Goal: Task Accomplishment & Management: Complete application form

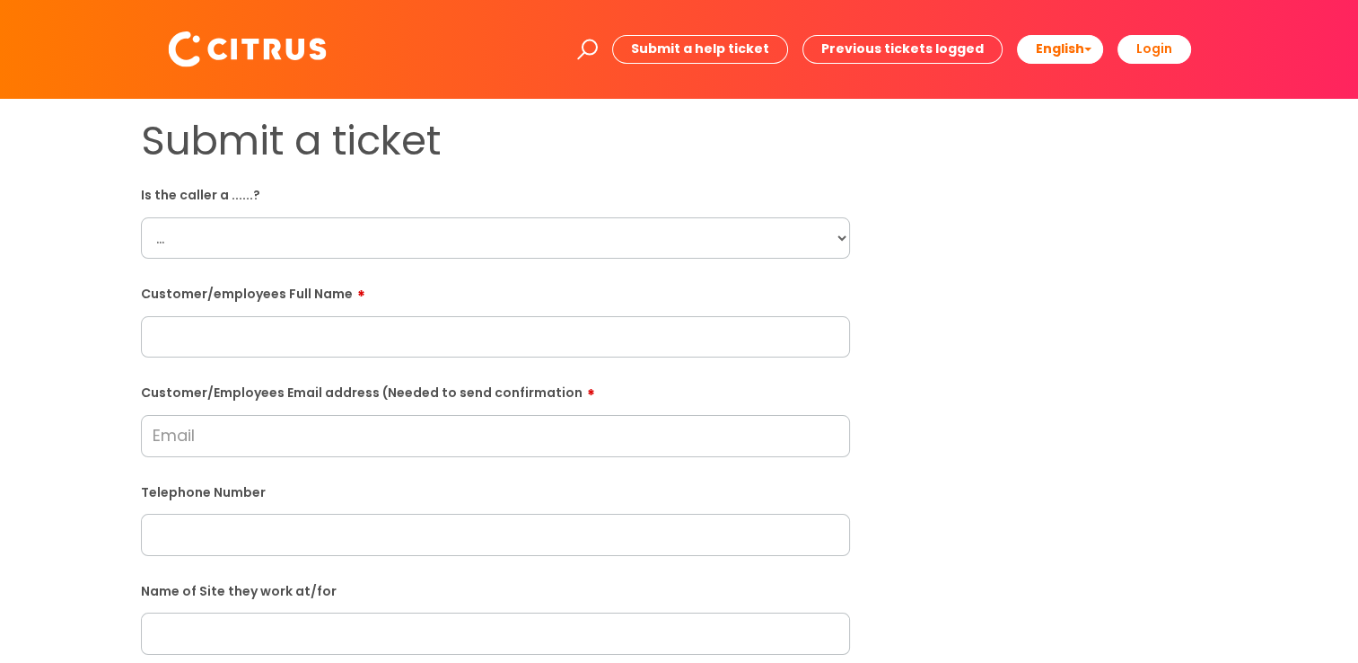
click at [363, 233] on select "... Citrus Customer Citrus Employee [DEMOGRAPHIC_DATA] Supplier" at bounding box center [495, 237] width 709 height 41
select select "Citrus Employee"
click at [141, 217] on select "... Citrus Customer Citrus Employee [DEMOGRAPHIC_DATA] Supplier" at bounding box center [495, 237] width 709 height 41
click at [338, 342] on input "text" at bounding box center [495, 336] width 709 height 41
paste input "[PERSON_NAME]"
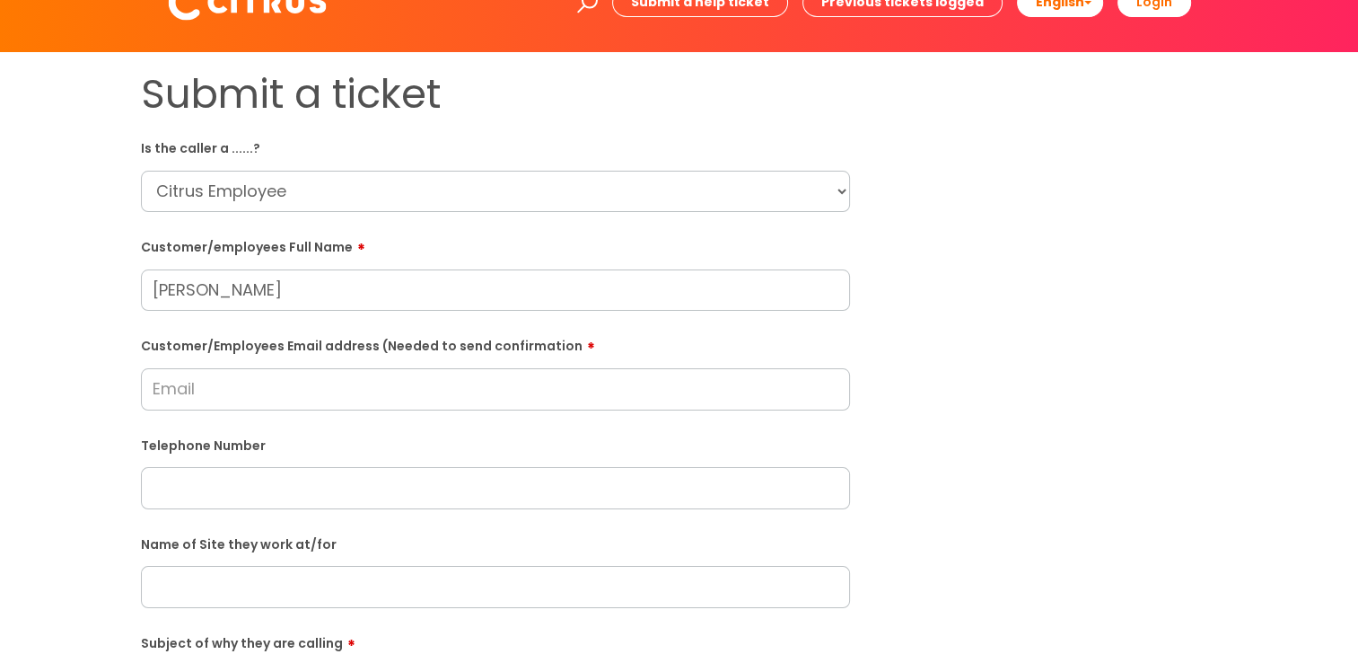
scroll to position [90, 0]
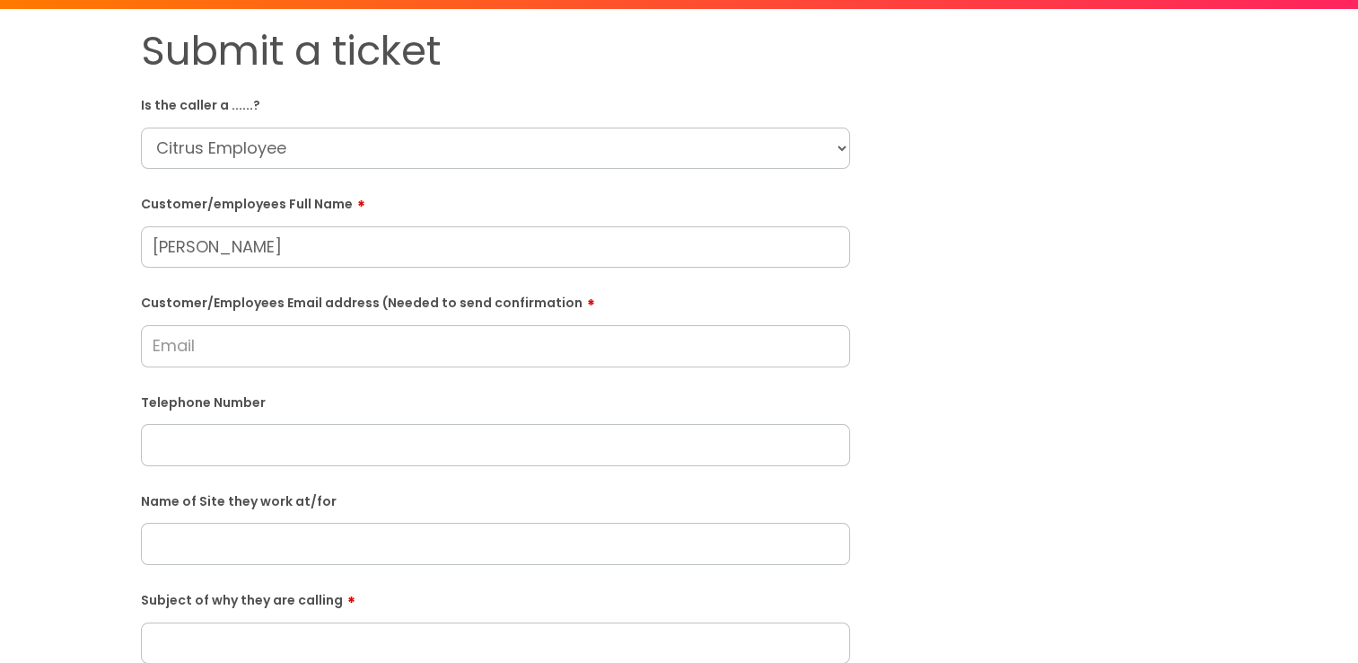
type input "[PERSON_NAME]"
click at [281, 436] on input "text" at bounding box center [495, 444] width 709 height 41
paste input "07747443696"
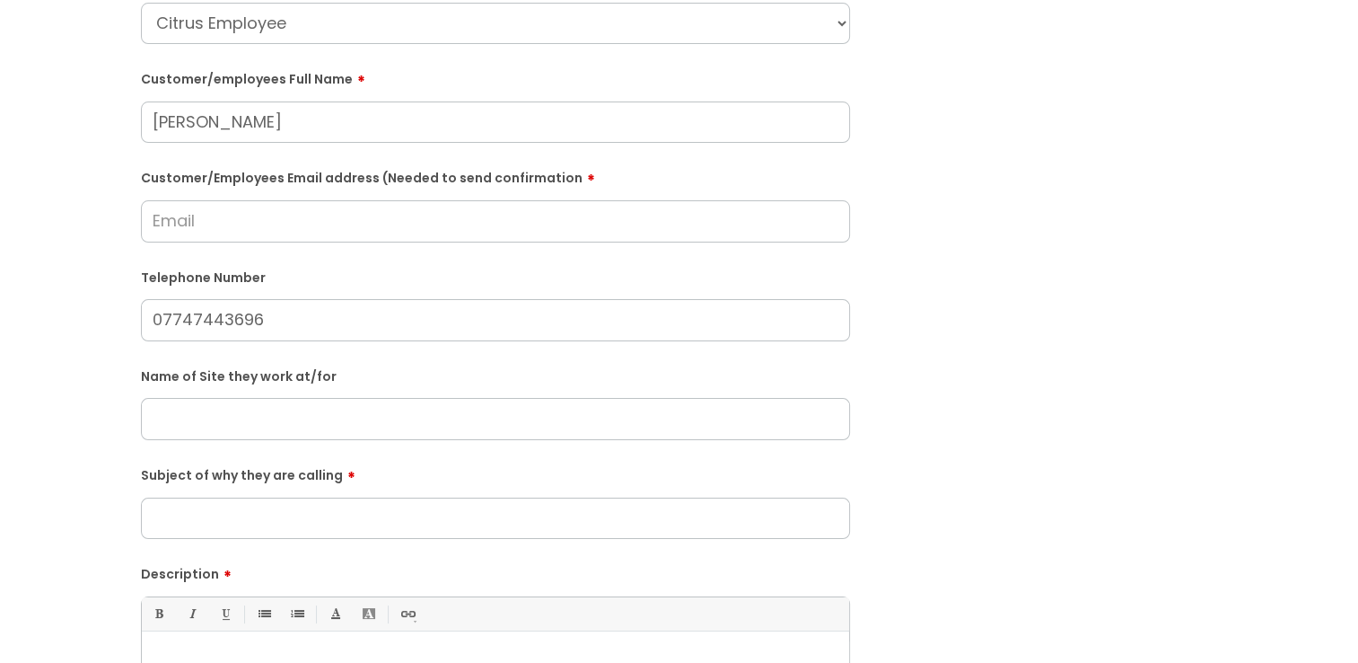
scroll to position [269, 0]
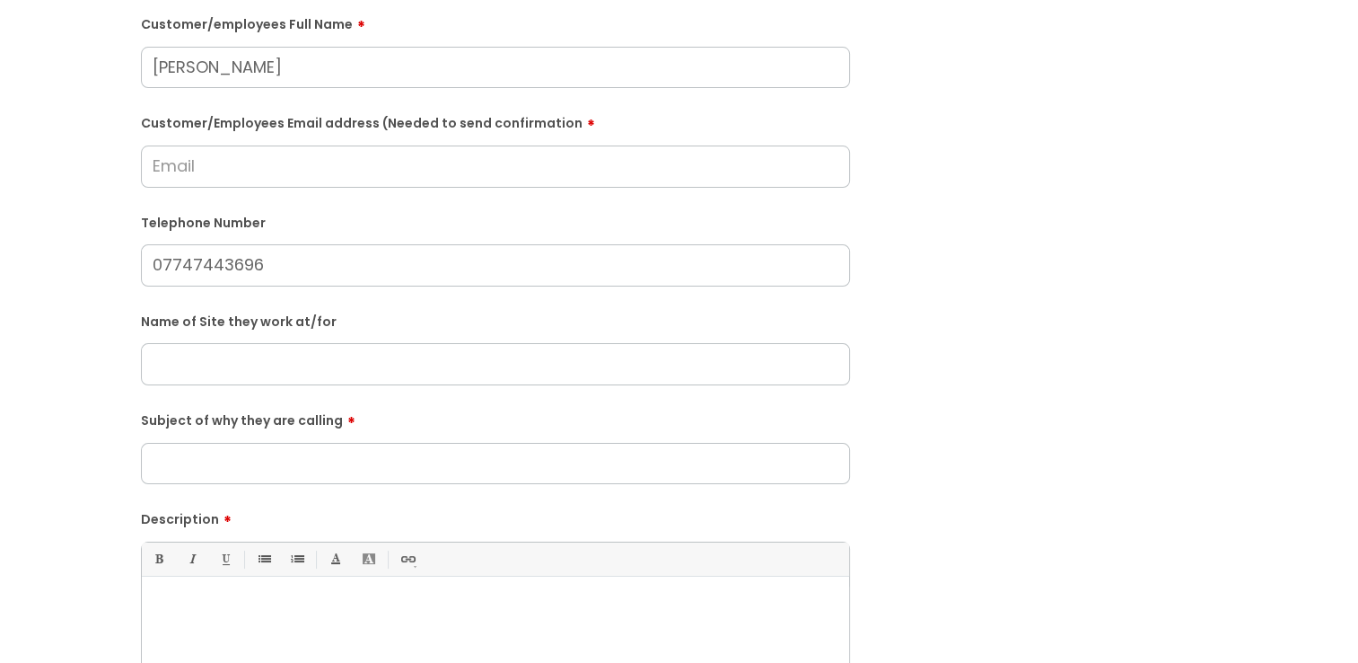
type input "07747443696"
click at [326, 463] on input "Subject of why they are calling" at bounding box center [495, 463] width 709 height 41
click at [305, 368] on input "text" at bounding box center [495, 363] width 709 height 41
type input "Aylesbury"
click at [452, 408] on label "Subject of why they are calling" at bounding box center [495, 418] width 709 height 22
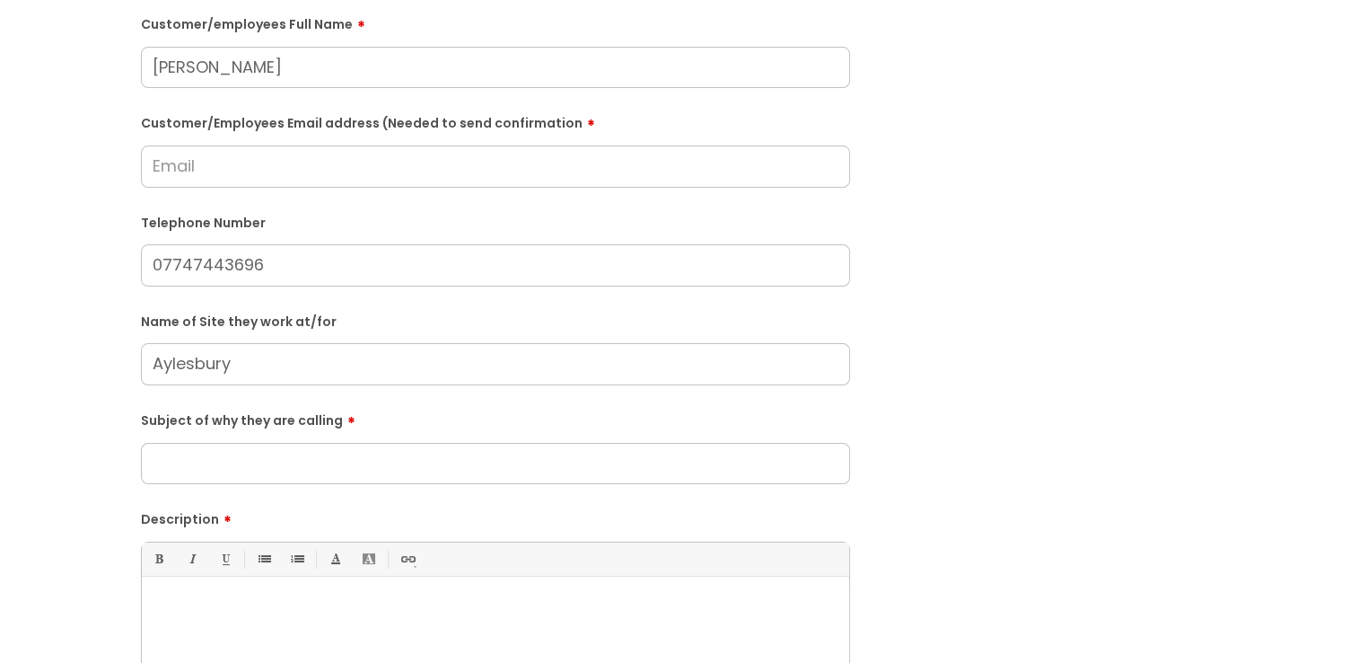
click at [452, 443] on input "Subject of why they are calling" at bounding box center [495, 463] width 709 height 41
click at [208, 462] on input "Subject of why they are calling" at bounding box center [495, 463] width 709 height 41
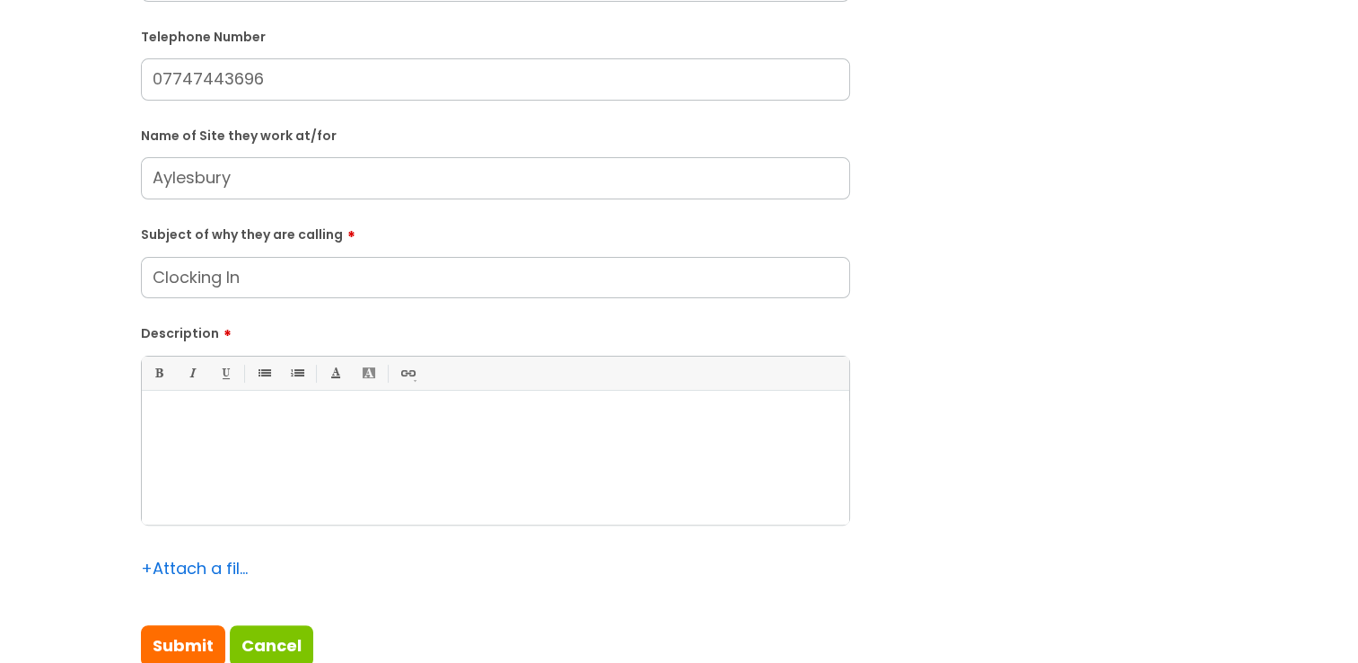
scroll to position [449, 0]
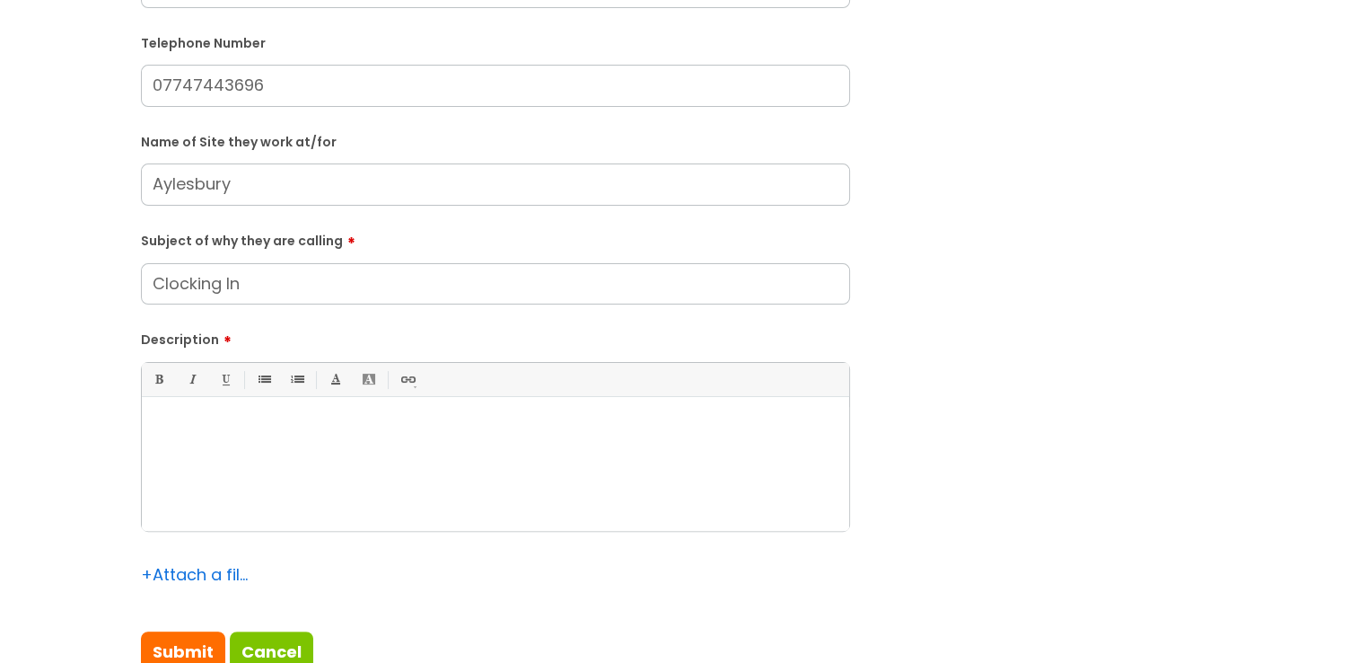
type input "Clocking In"
click at [309, 443] on div at bounding box center [495, 469] width 707 height 124
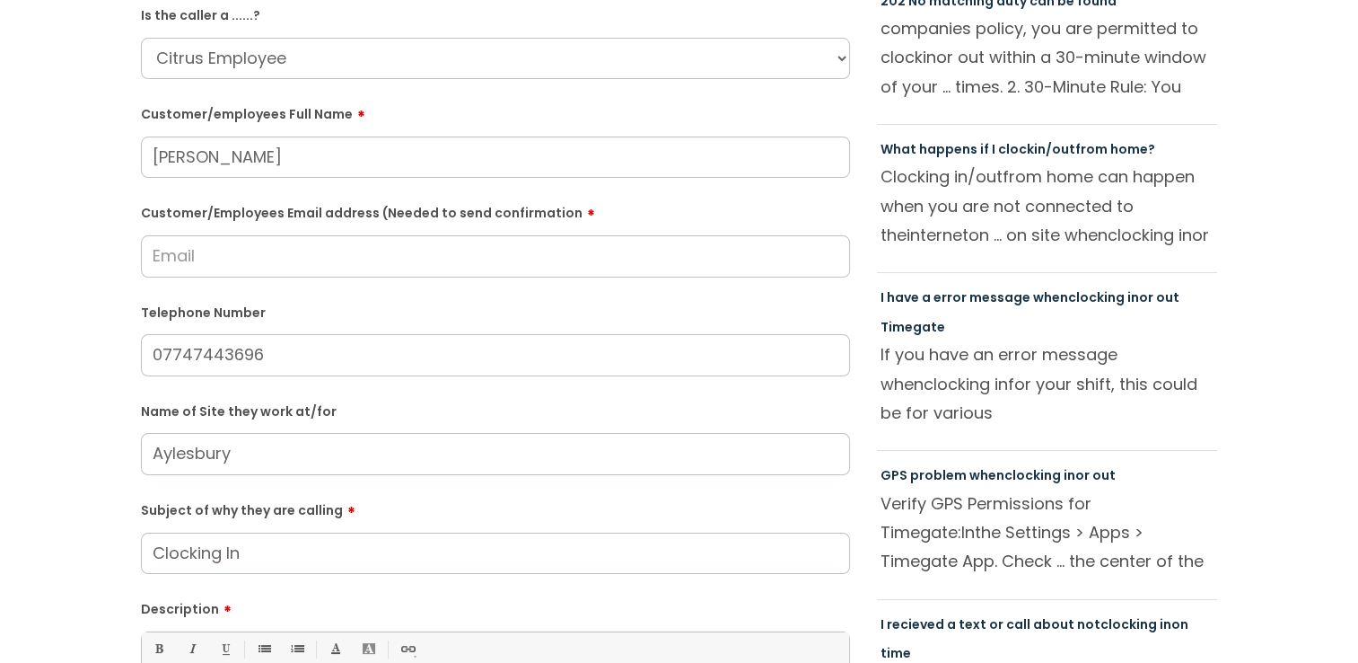
scroll to position [180, 0]
click at [222, 264] on input "Customer/Employees Email address (Needed to send confirmation" at bounding box center [495, 255] width 709 height 41
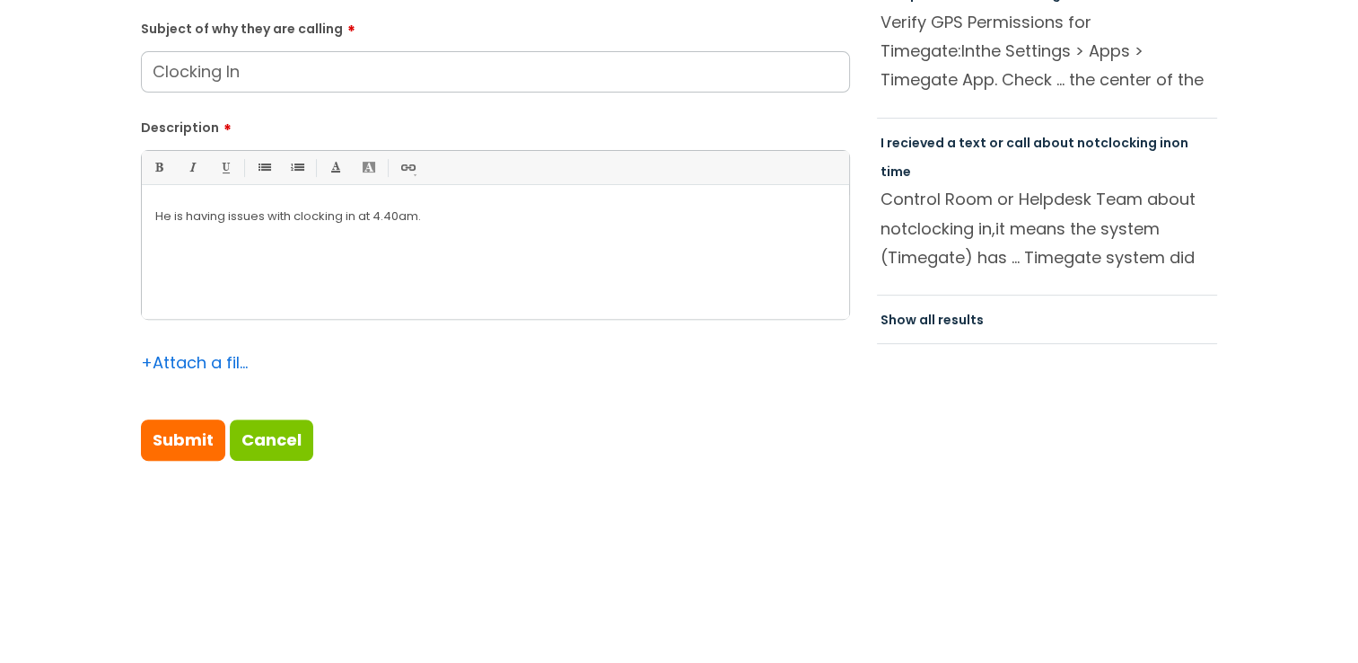
scroll to position [808, 0]
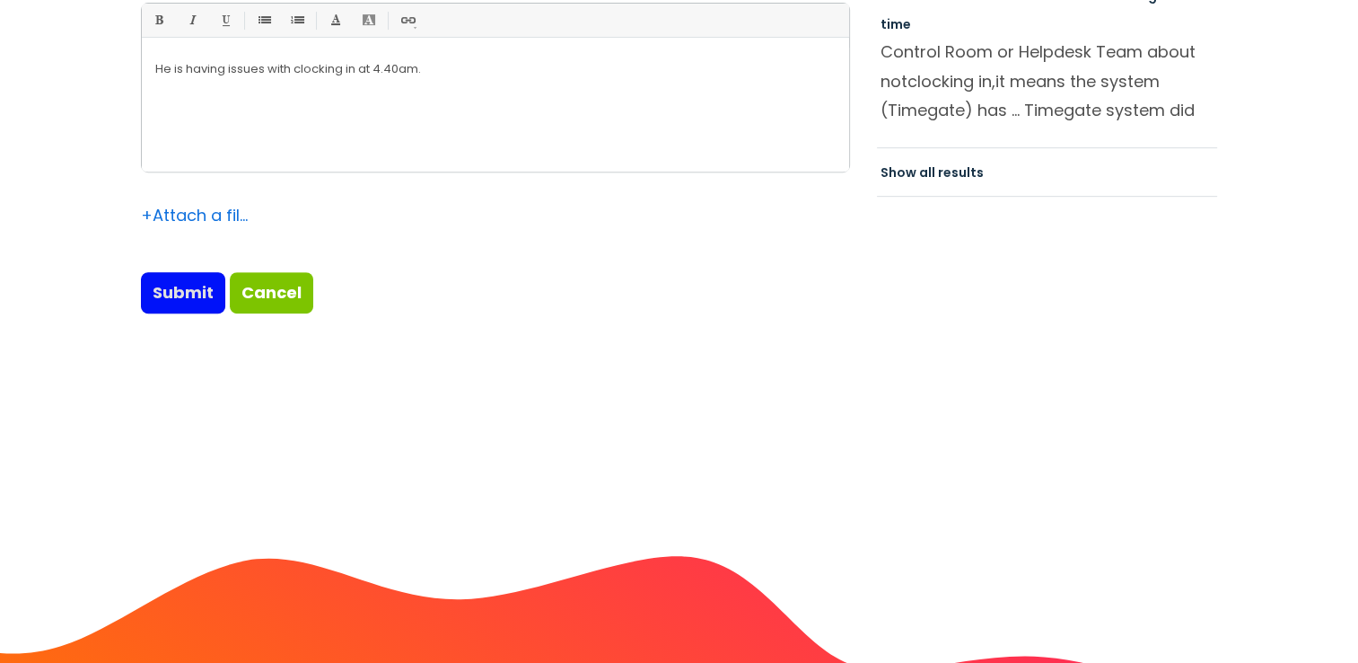
type input "[EMAIL_ADDRESS][DOMAIN_NAME]"
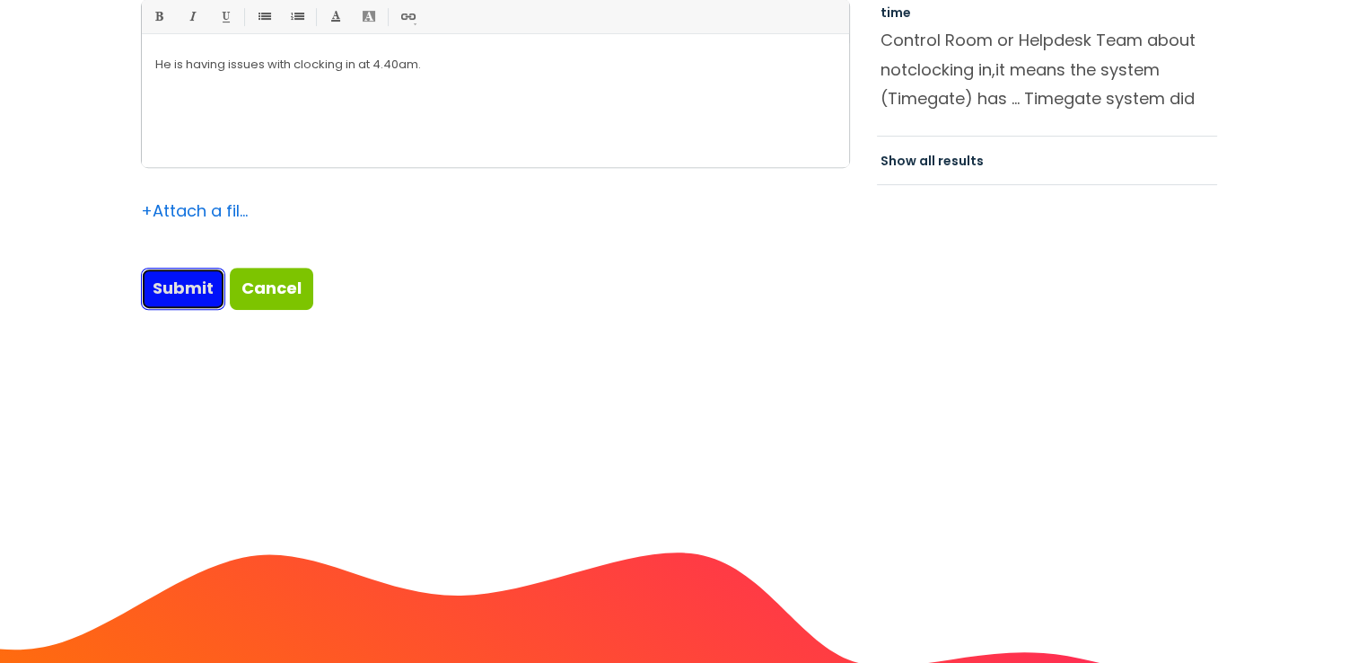
click at [196, 298] on input "Submit" at bounding box center [183, 288] width 84 height 41
type input "Please Wait..."
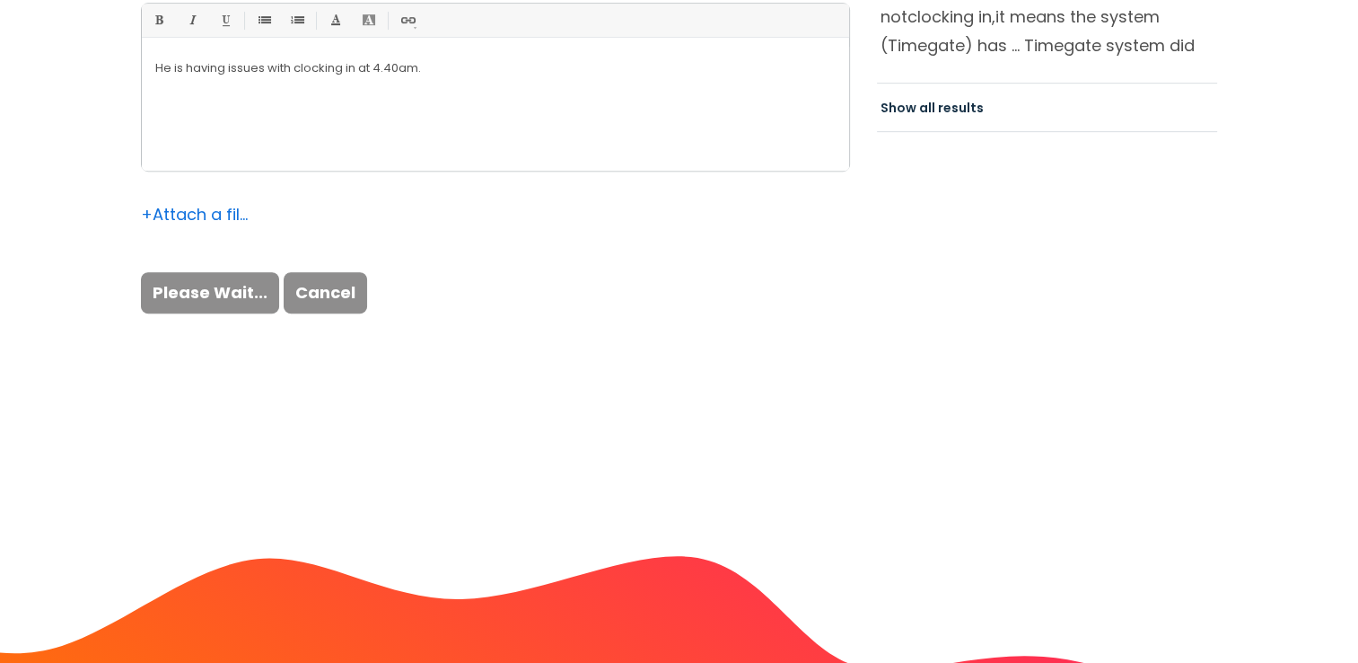
scroll to position [877, 0]
